Goal: Information Seeking & Learning: Learn about a topic

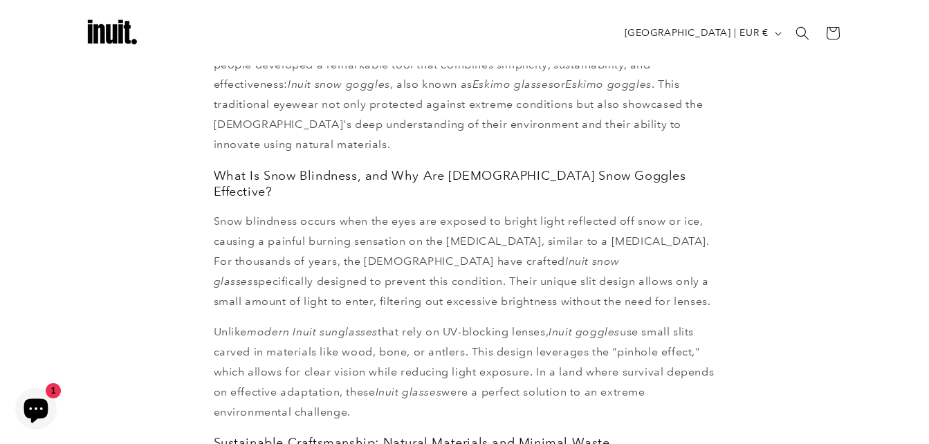
scroll to position [299, 0]
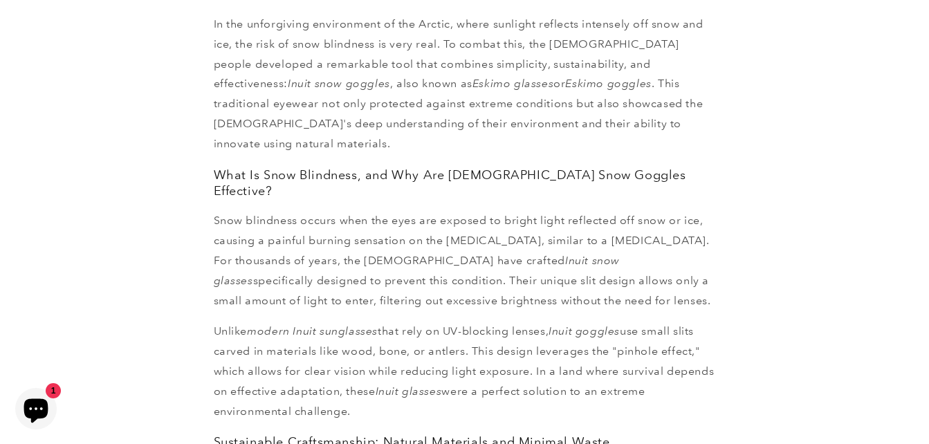
click at [500, 252] on p "Snow blindness occurs when the eyes are exposed to bright light reflected off s…" at bounding box center [465, 261] width 502 height 100
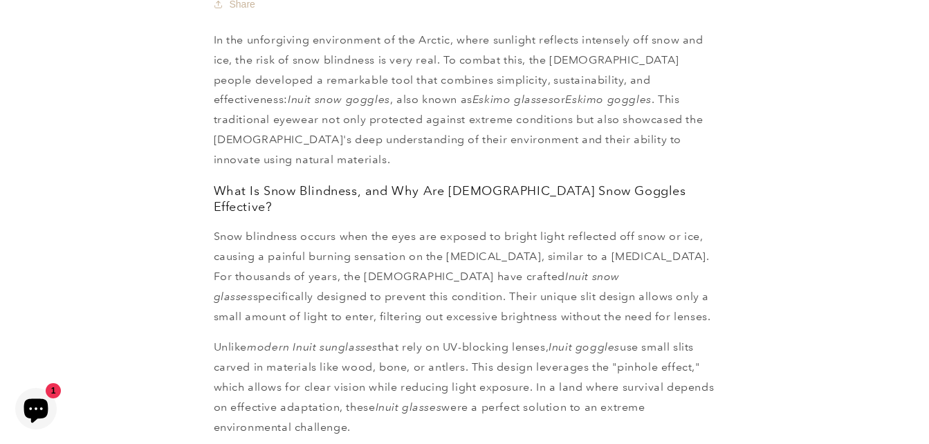
scroll to position [284, 0]
click at [562, 337] on p "Unlike modern Inuit sunglasses that rely on UV-blocking lenses, Inuit goggles u…" at bounding box center [465, 387] width 502 height 100
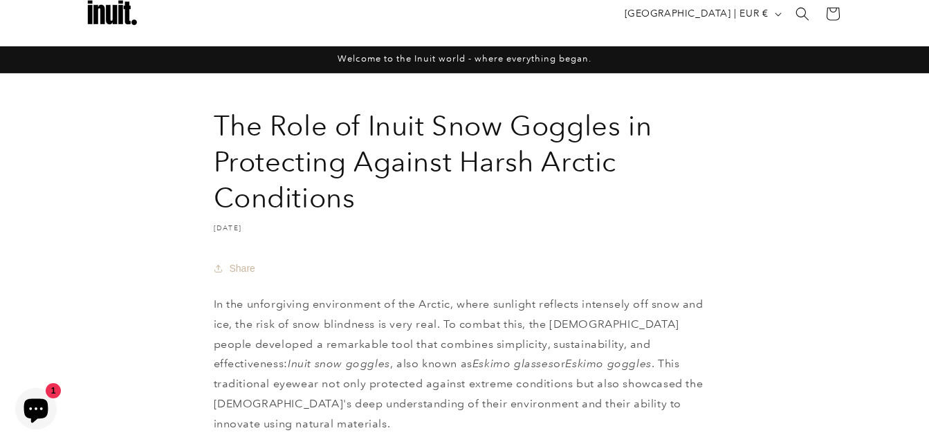
scroll to position [0, 0]
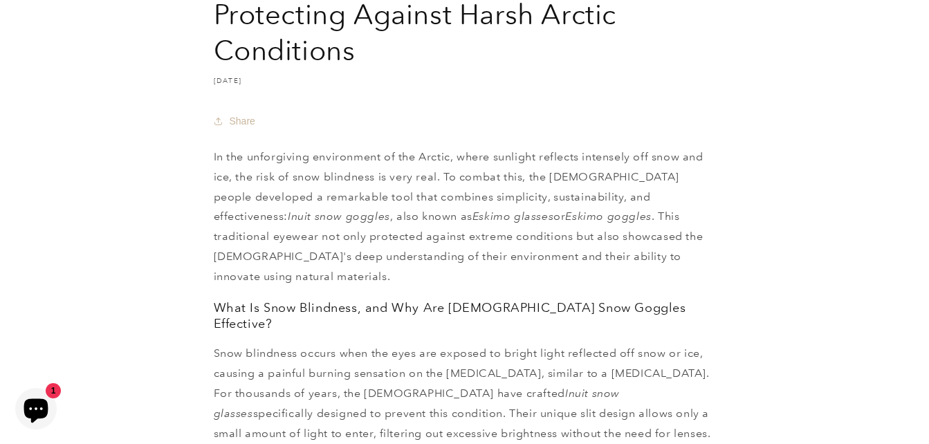
scroll to position [172, 0]
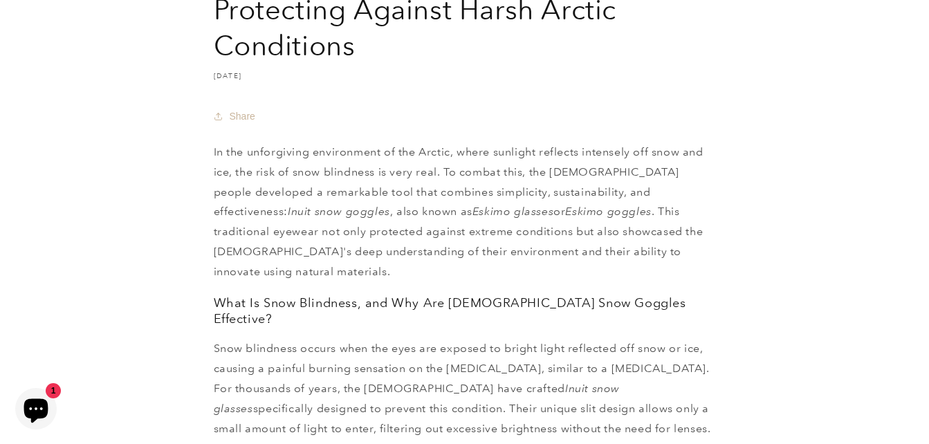
click at [41, 395] on icon "Chat window" at bounding box center [36, 409] width 40 height 40
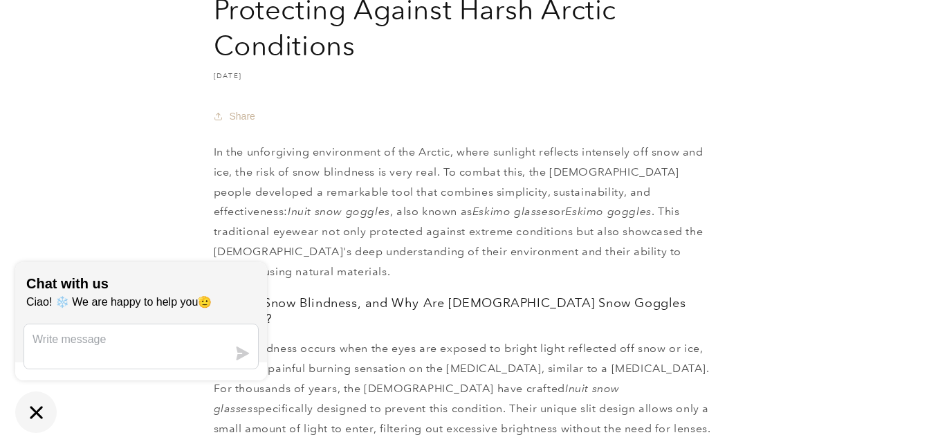
click at [30, 408] on icon "Chat window" at bounding box center [36, 412] width 12 height 12
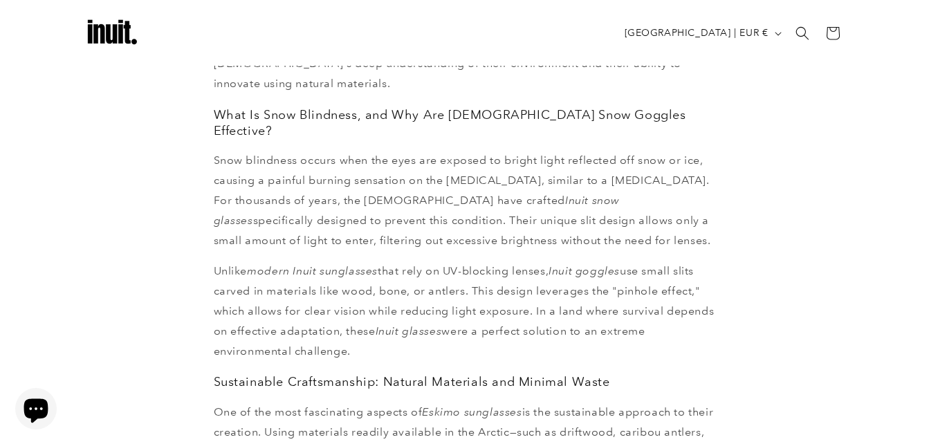
scroll to position [0, 0]
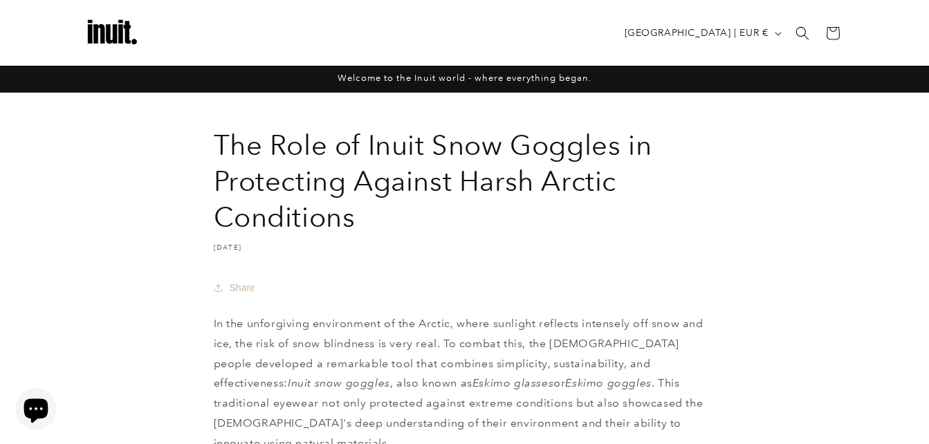
click at [827, 53] on header "Search Country/region [GEOGRAPHIC_DATA] | EUR € Search [GEOGRAPHIC_DATA] EUR €" at bounding box center [465, 33] width 830 height 66
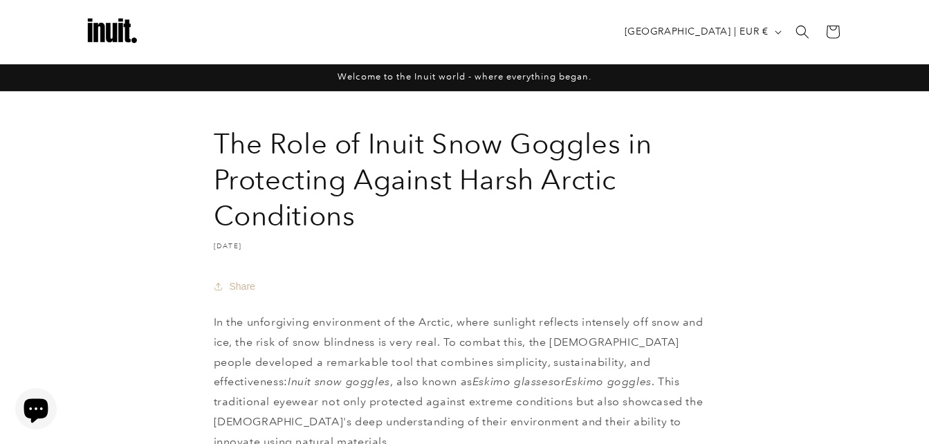
scroll to position [2, 0]
